Goal: Information Seeking & Learning: Learn about a topic

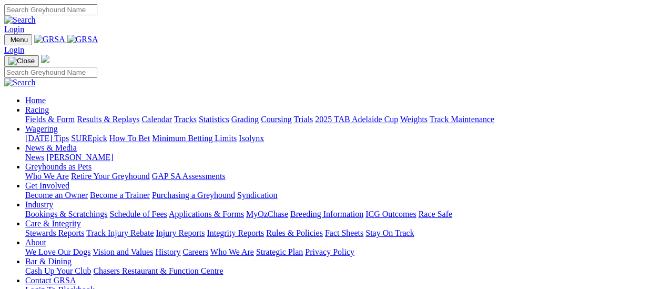
click at [264, 228] on link "Integrity Reports" at bounding box center [235, 232] width 57 height 9
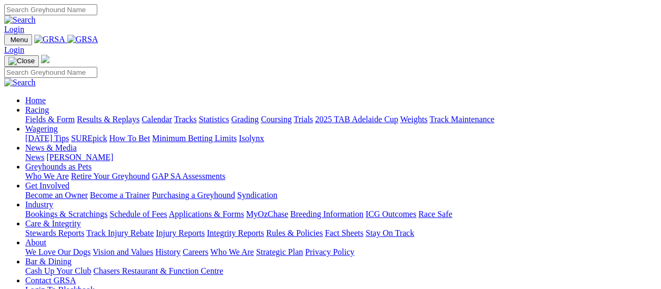
click at [116, 115] on link "Results & Replays" at bounding box center [108, 119] width 63 height 9
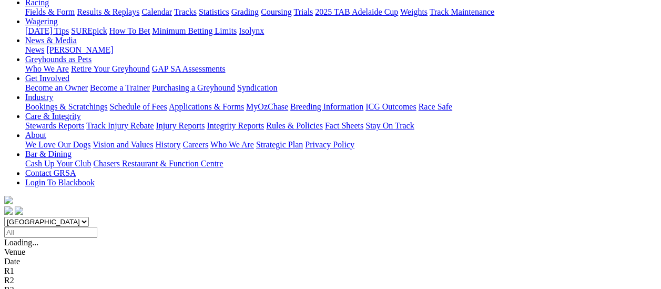
scroll to position [158, 0]
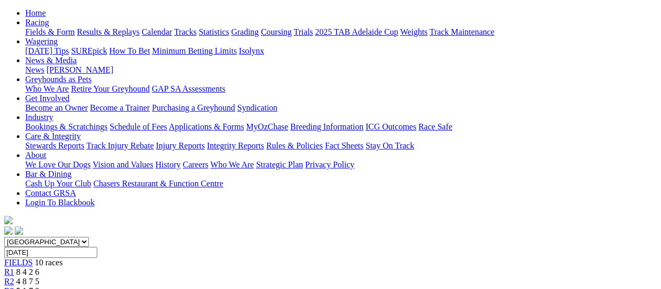
scroll to position [105, 0]
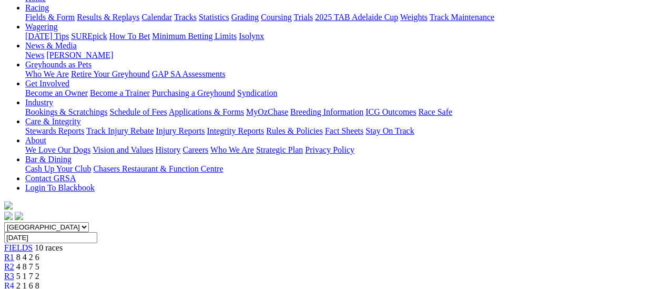
scroll to position [105, 0]
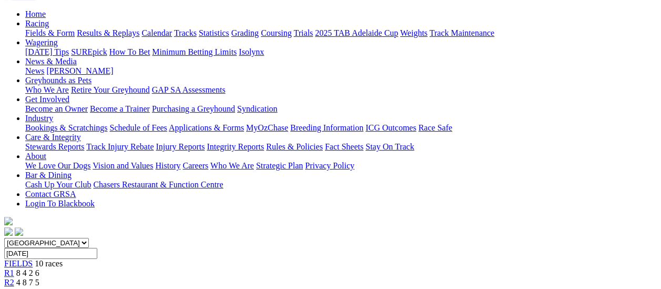
click at [14, 287] on span "R3" at bounding box center [9, 291] width 10 height 9
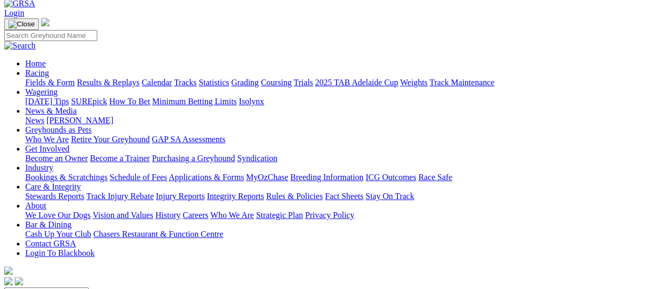
scroll to position [53, 0]
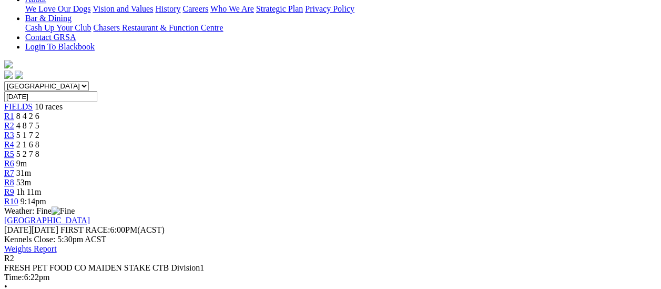
scroll to position [210, 0]
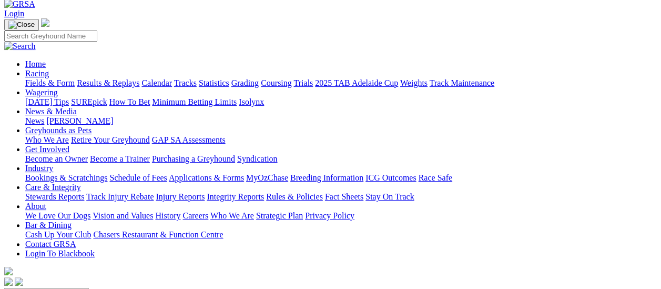
scroll to position [158, 0]
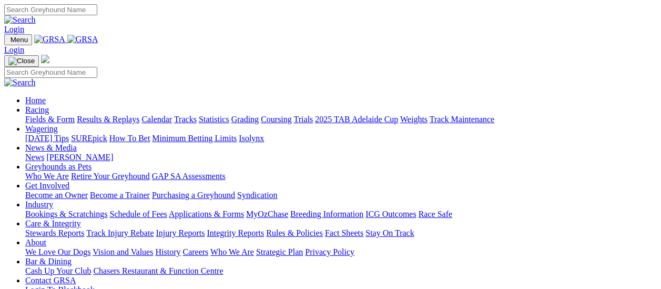
click at [108, 115] on link "Results & Replays" at bounding box center [108, 119] width 63 height 9
